Goal: Information Seeking & Learning: Learn about a topic

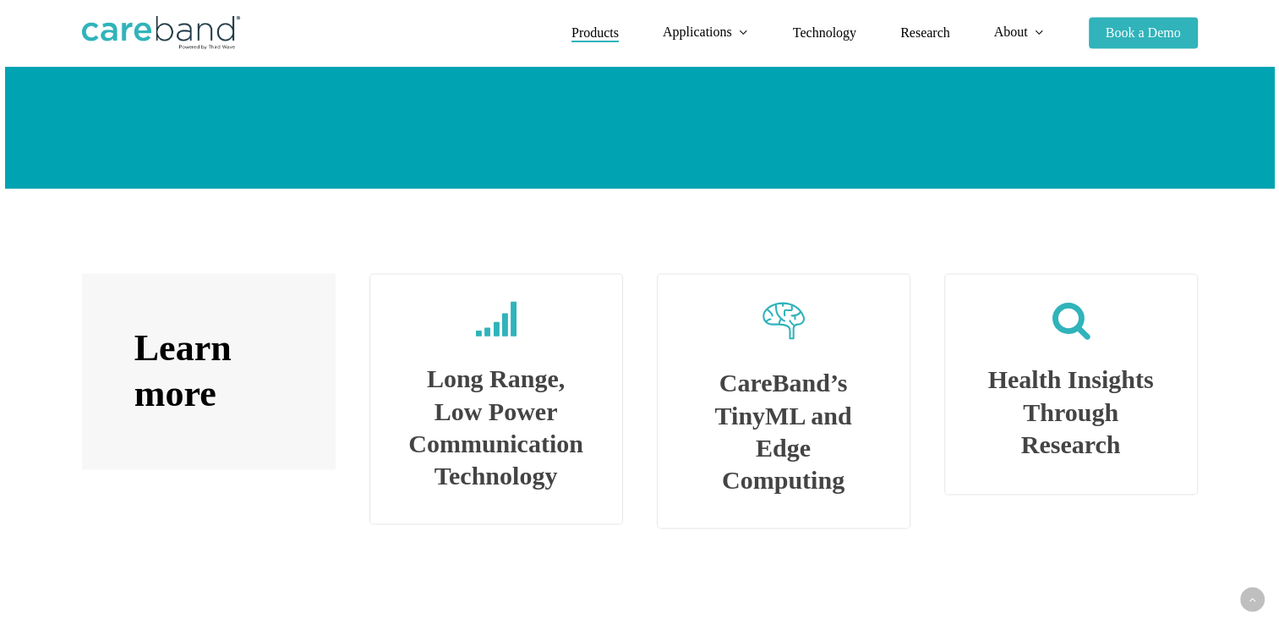
scroll to position [2818, 0]
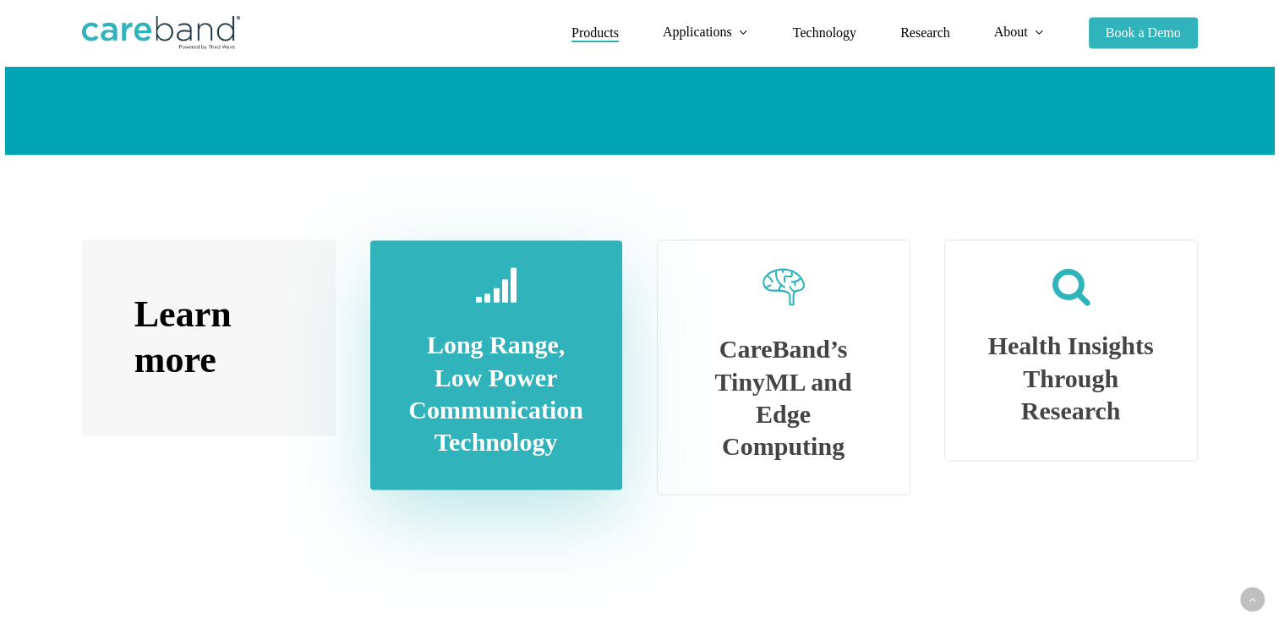
click at [524, 435] on link at bounding box center [496, 365] width 250 height 248
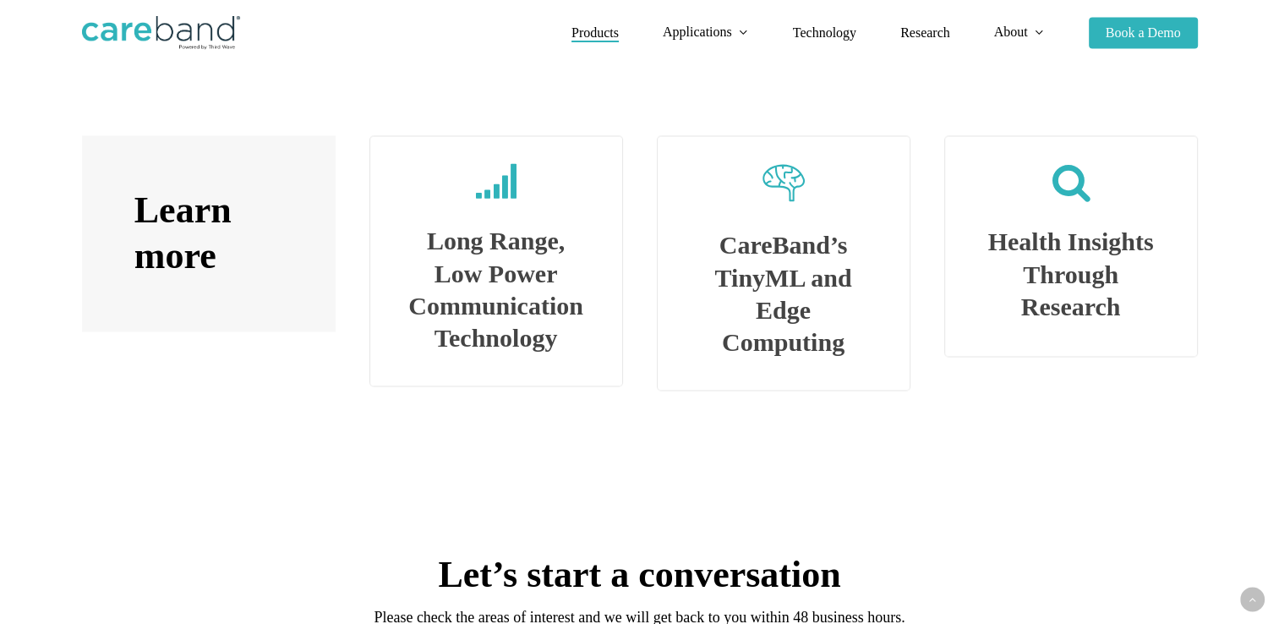
scroll to position [2918, 0]
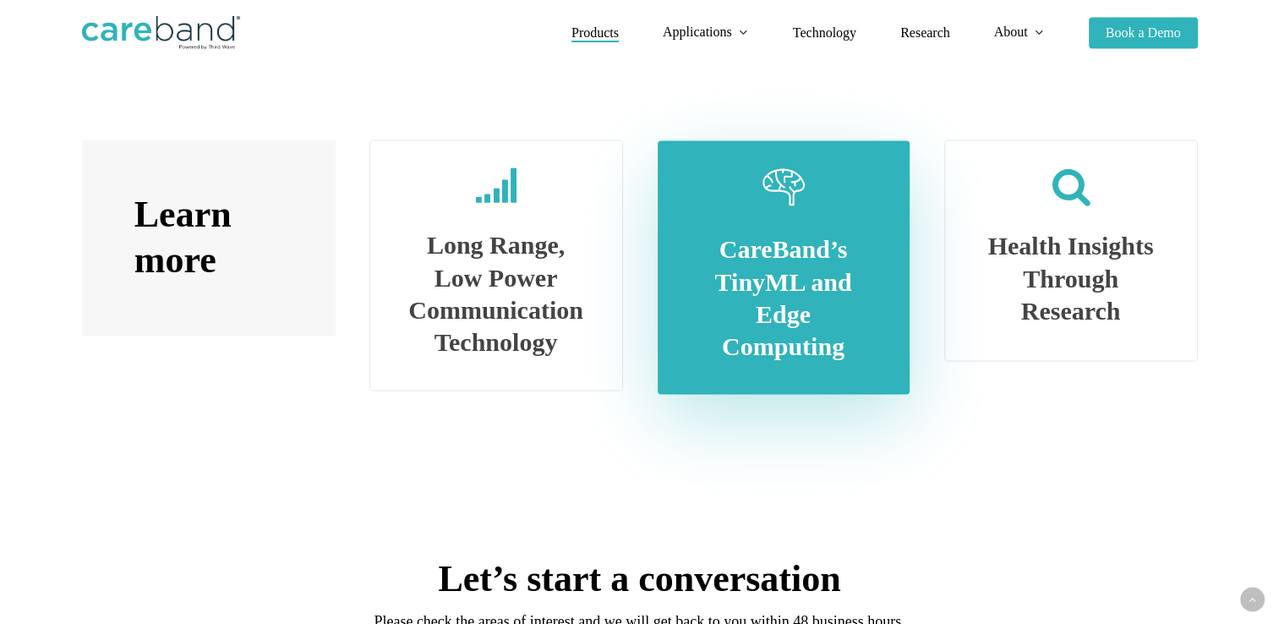
click at [829, 357] on link at bounding box center [784, 267] width 250 height 252
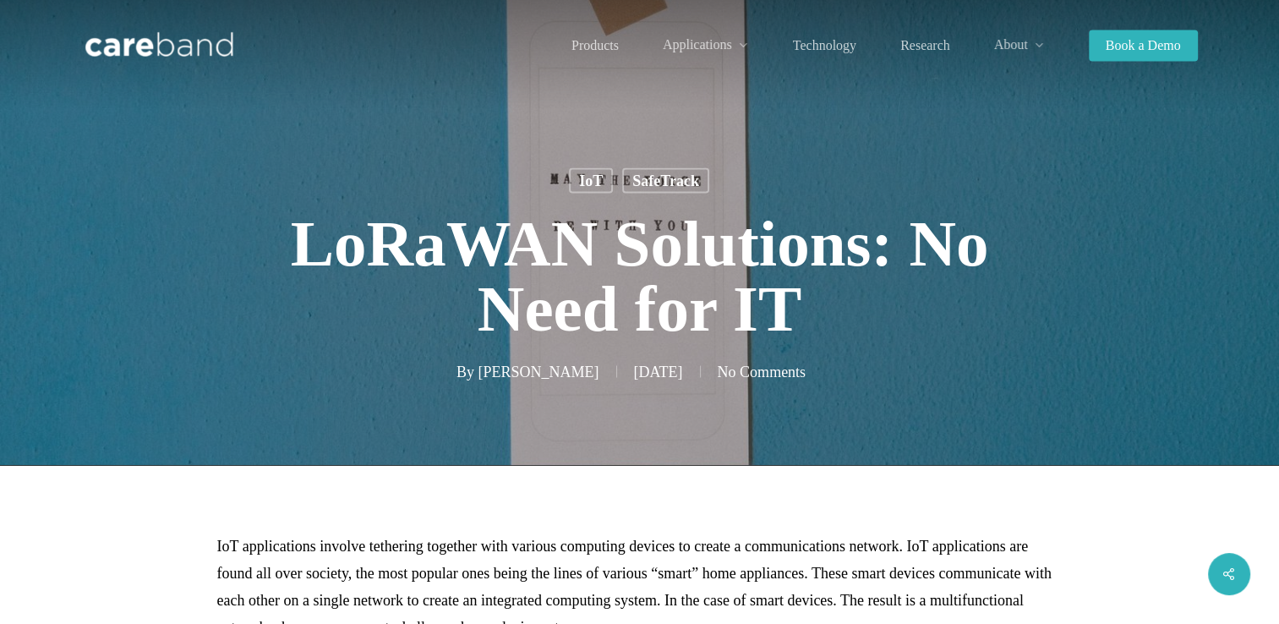
click at [233, 279] on h1 "LoRaWAN Solutions: No Need for IT" at bounding box center [640, 276] width 846 height 164
